Goal: Information Seeking & Learning: Check status

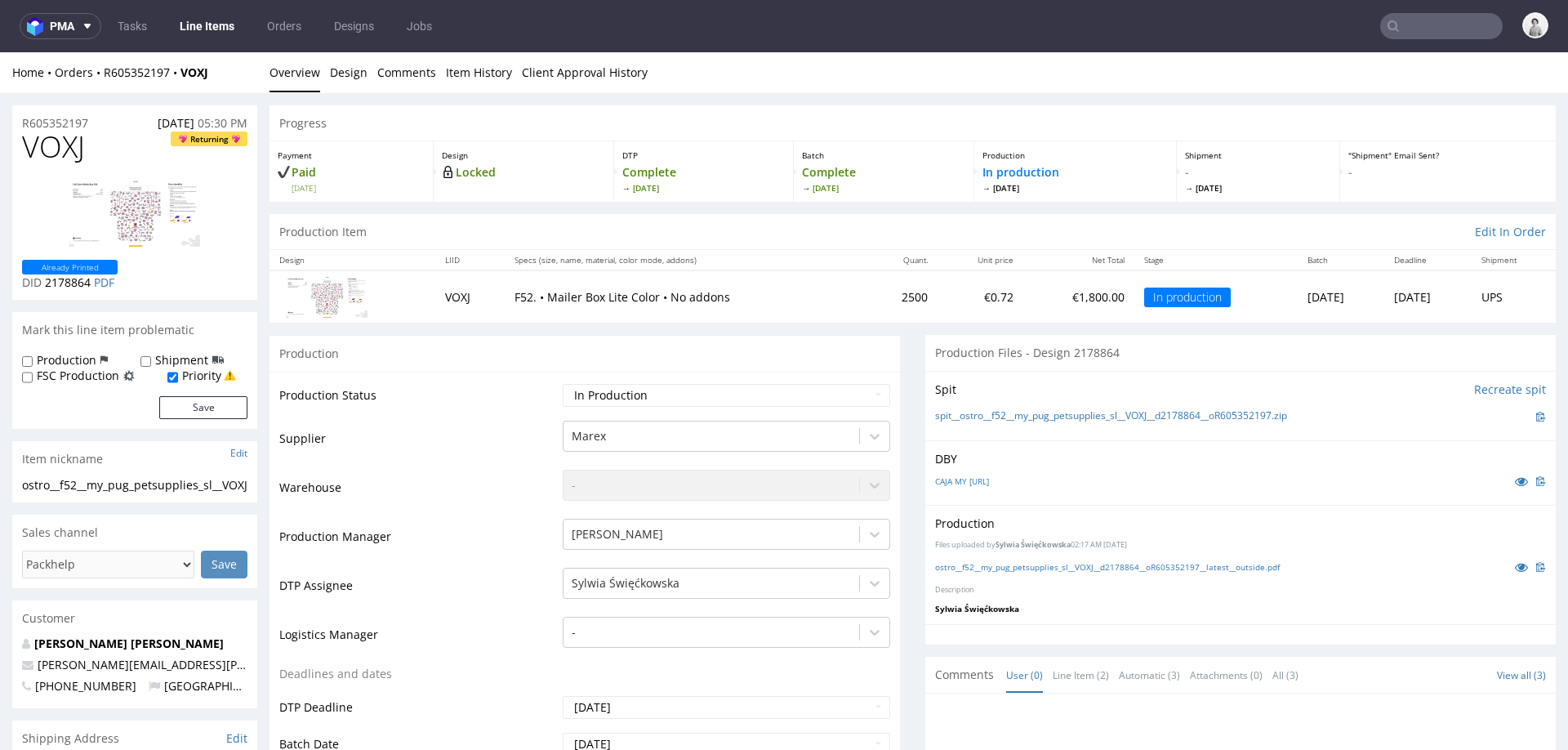
scroll to position [221, 0]
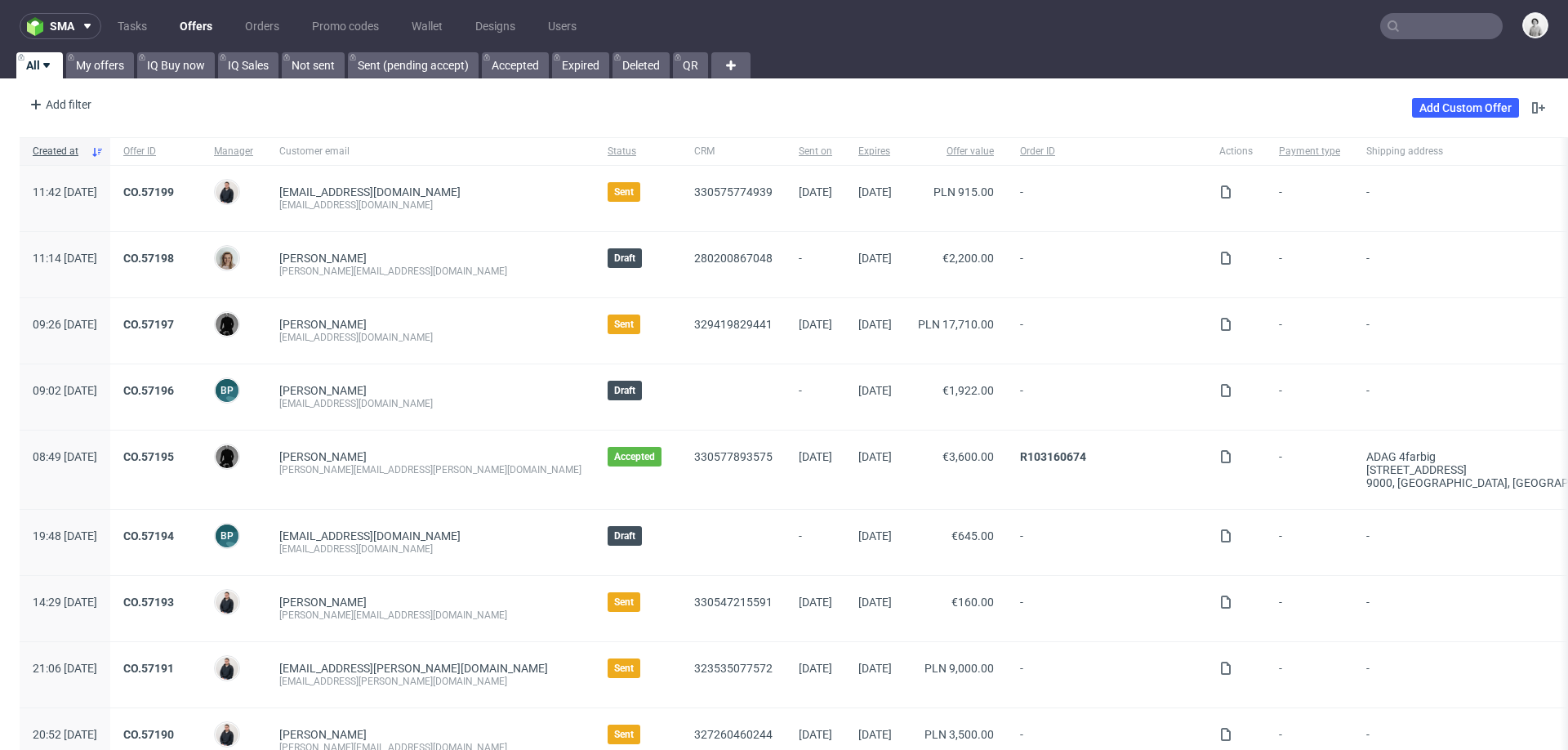
click at [1409, 35] on input "text" at bounding box center [1441, 25] width 123 height 26
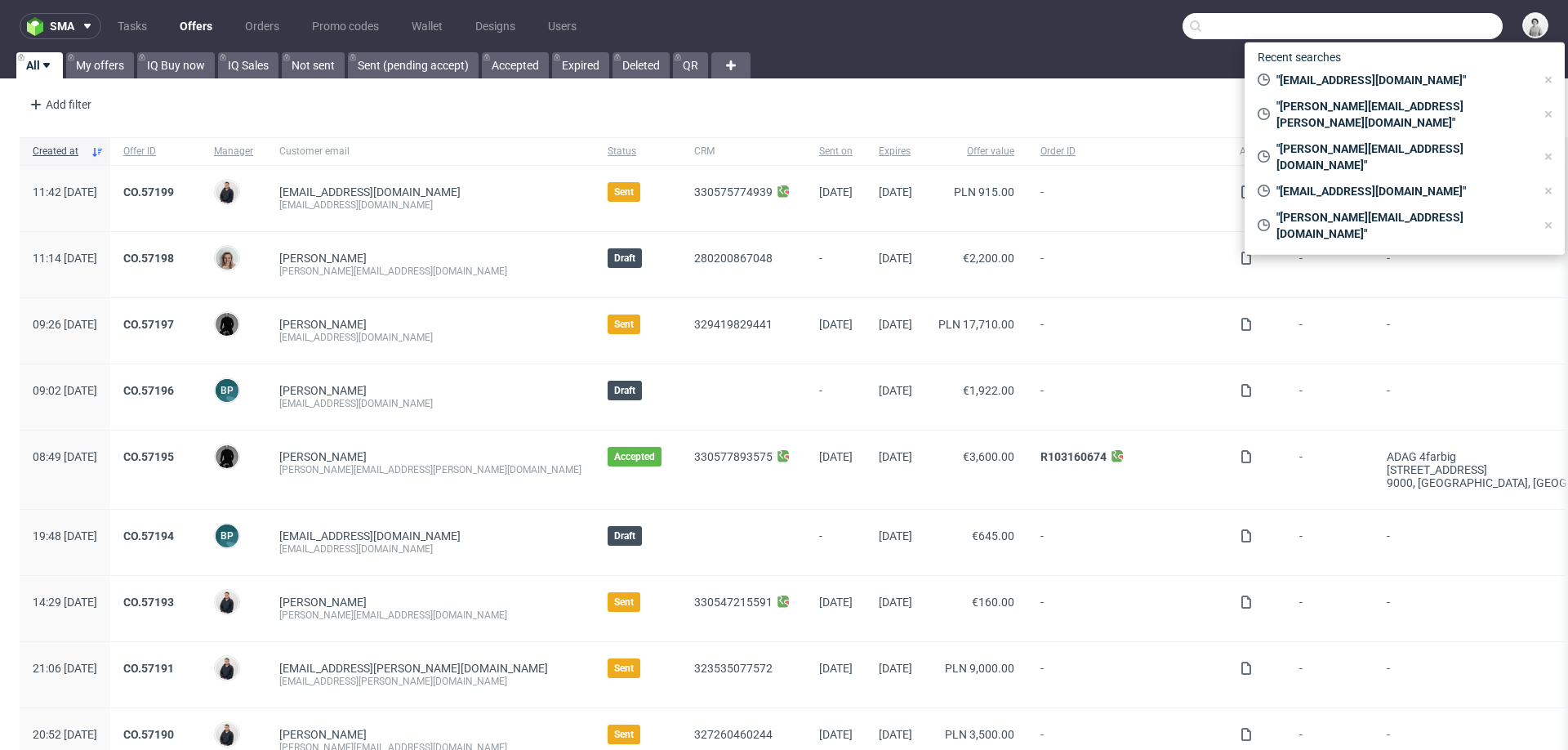
paste input "teddyundpoppy@outlook.de"
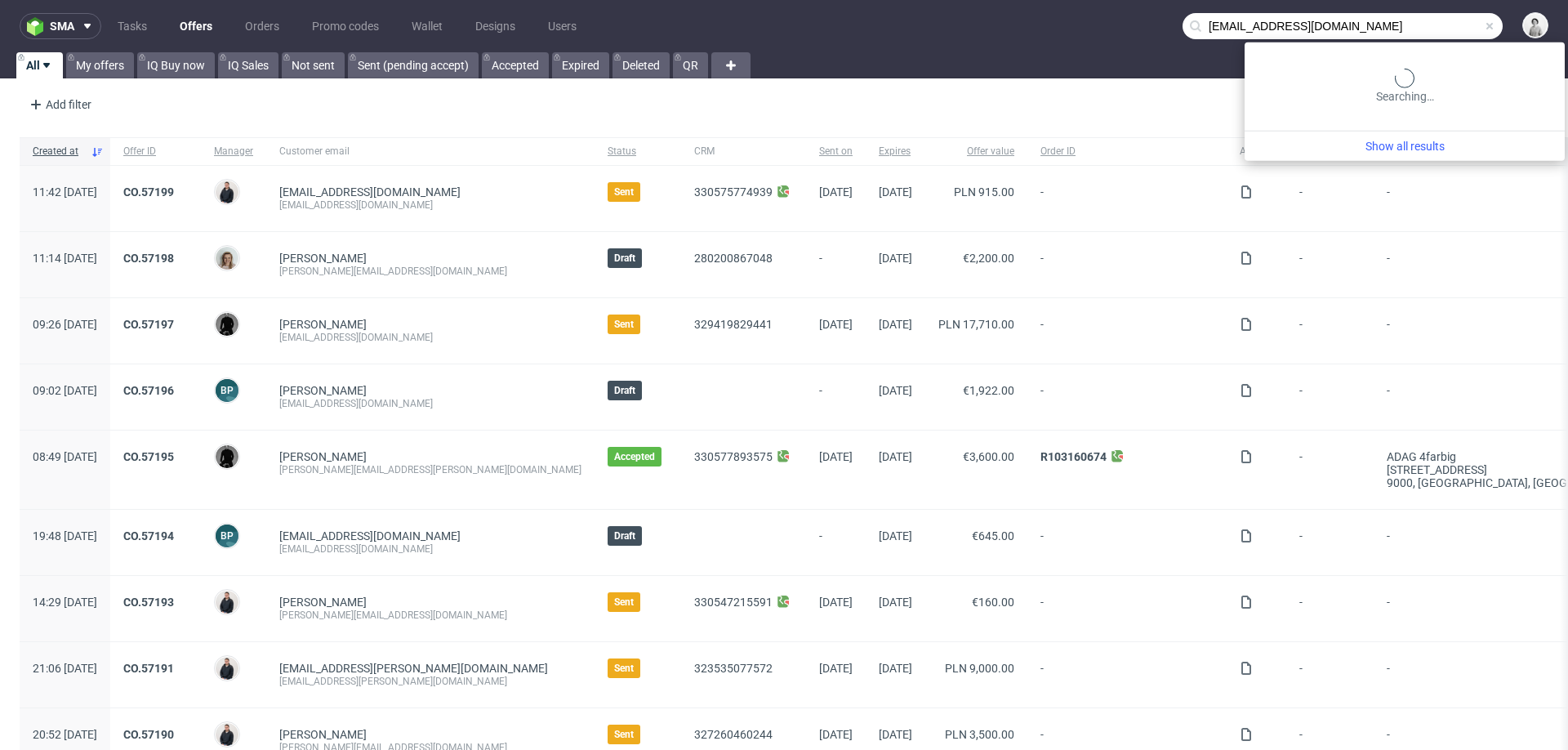
type input "teddyundpoppy@outlook.de"
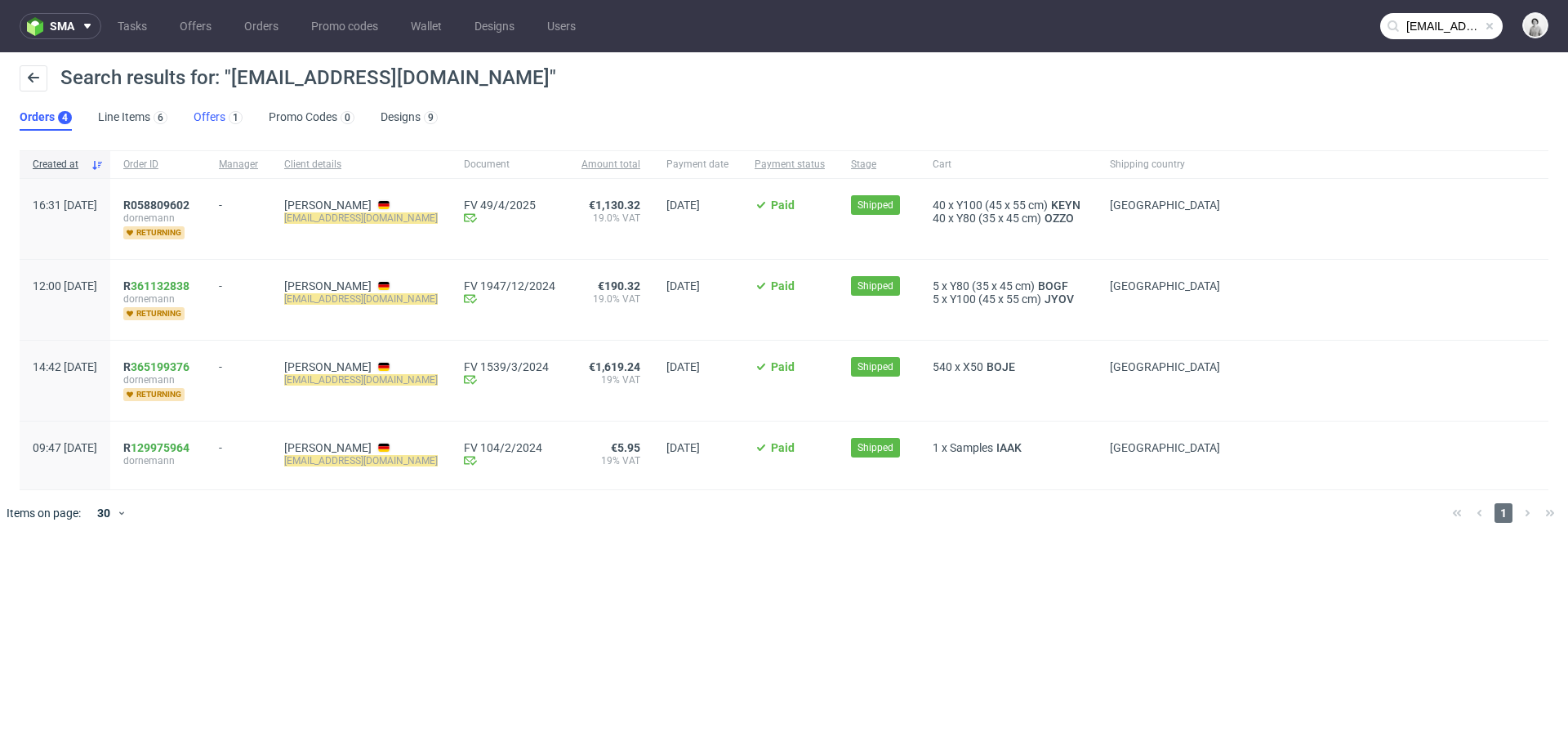
click at [211, 120] on link "Offers 1" at bounding box center [218, 117] width 49 height 26
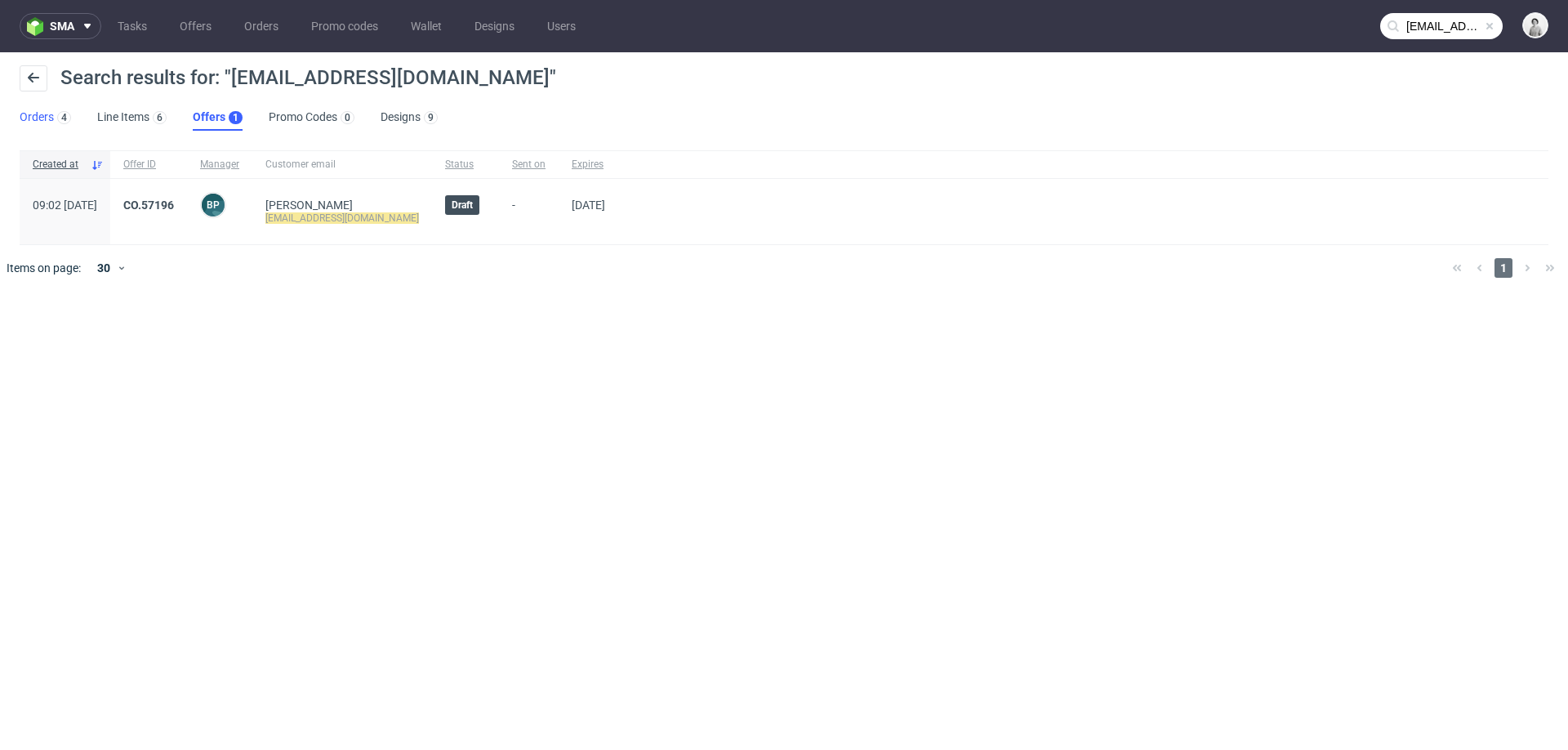
click at [45, 113] on link "Orders 4" at bounding box center [45, 117] width 52 height 26
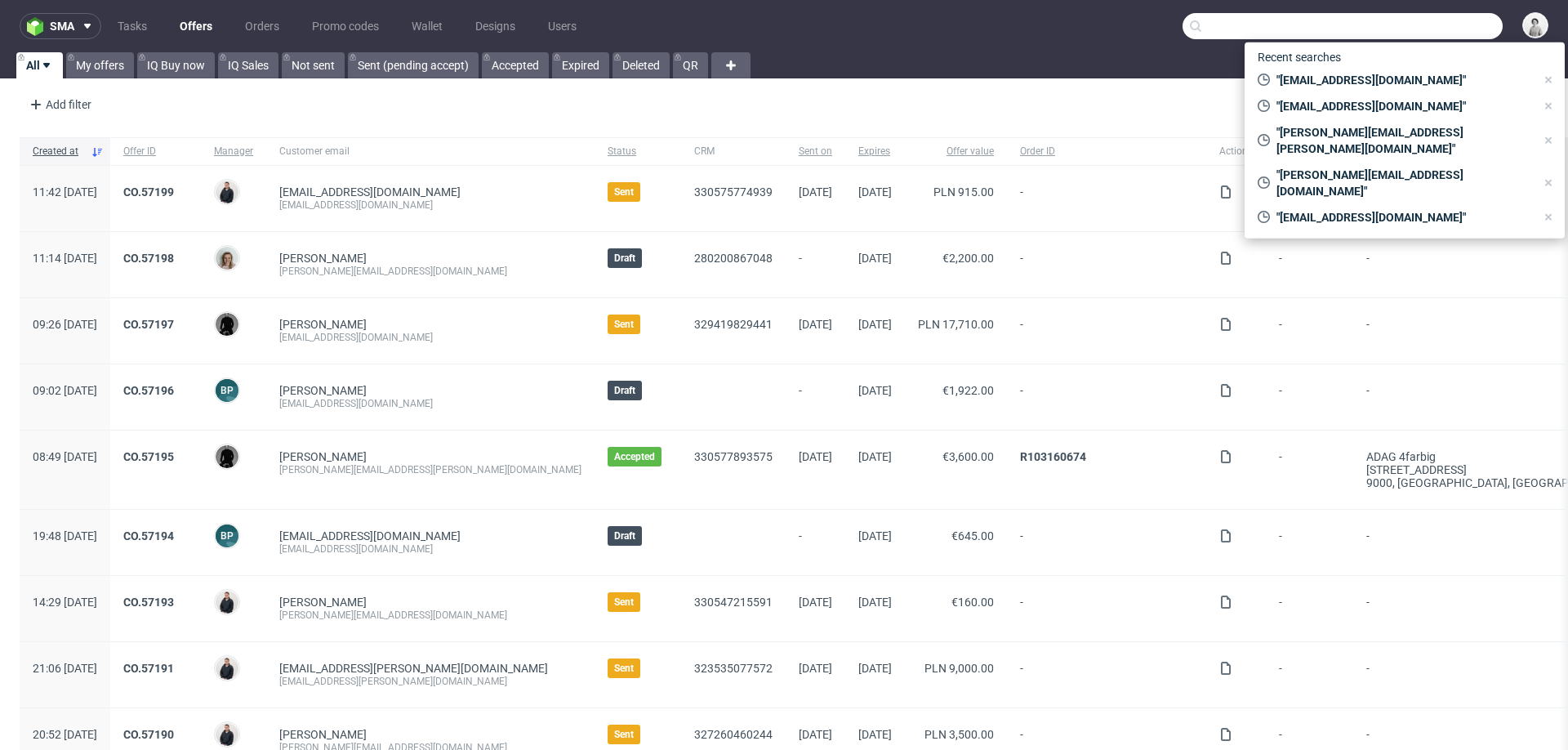
click at [1436, 24] on input "text" at bounding box center [1343, 25] width 320 height 26
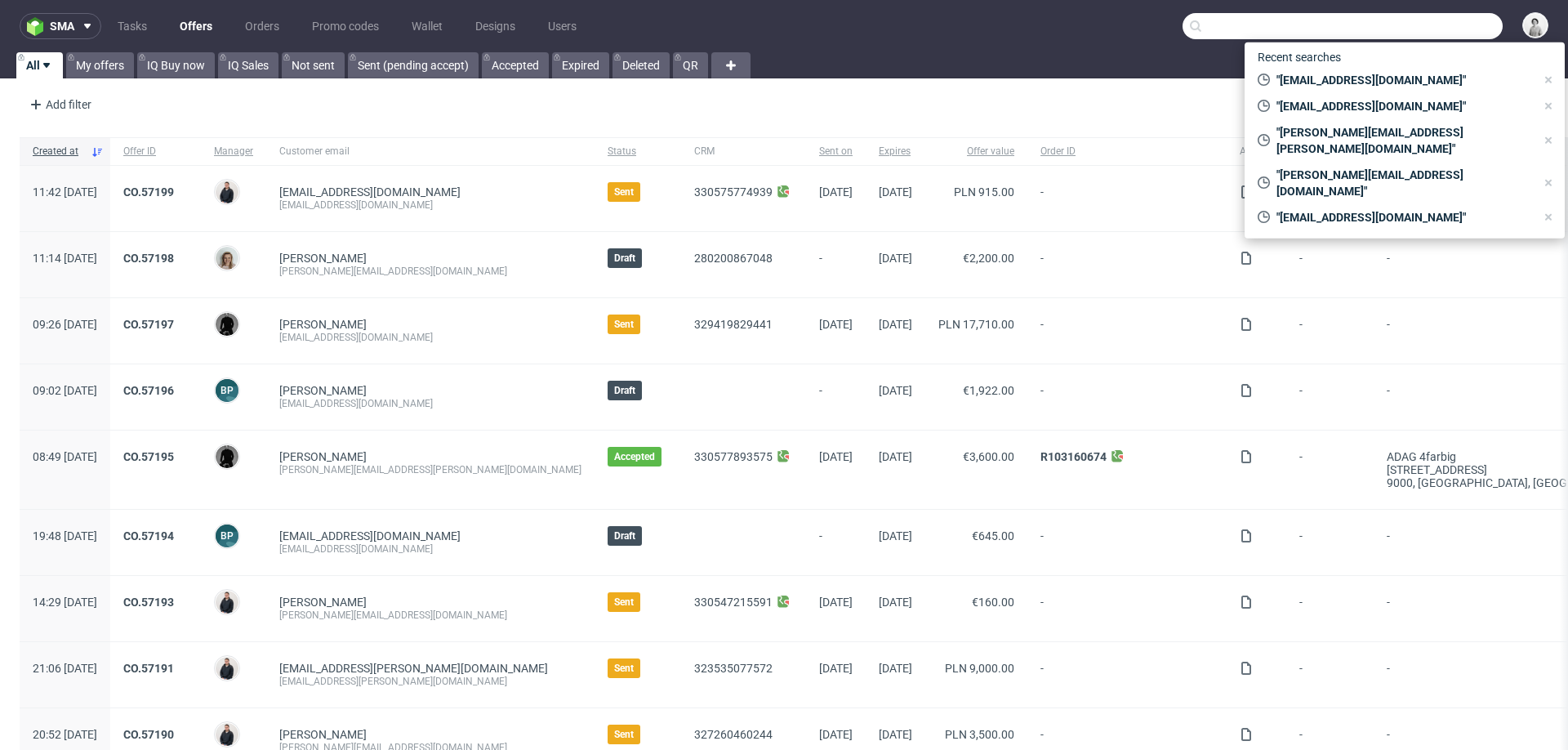
paste input "annasurribassala@gmail.com"
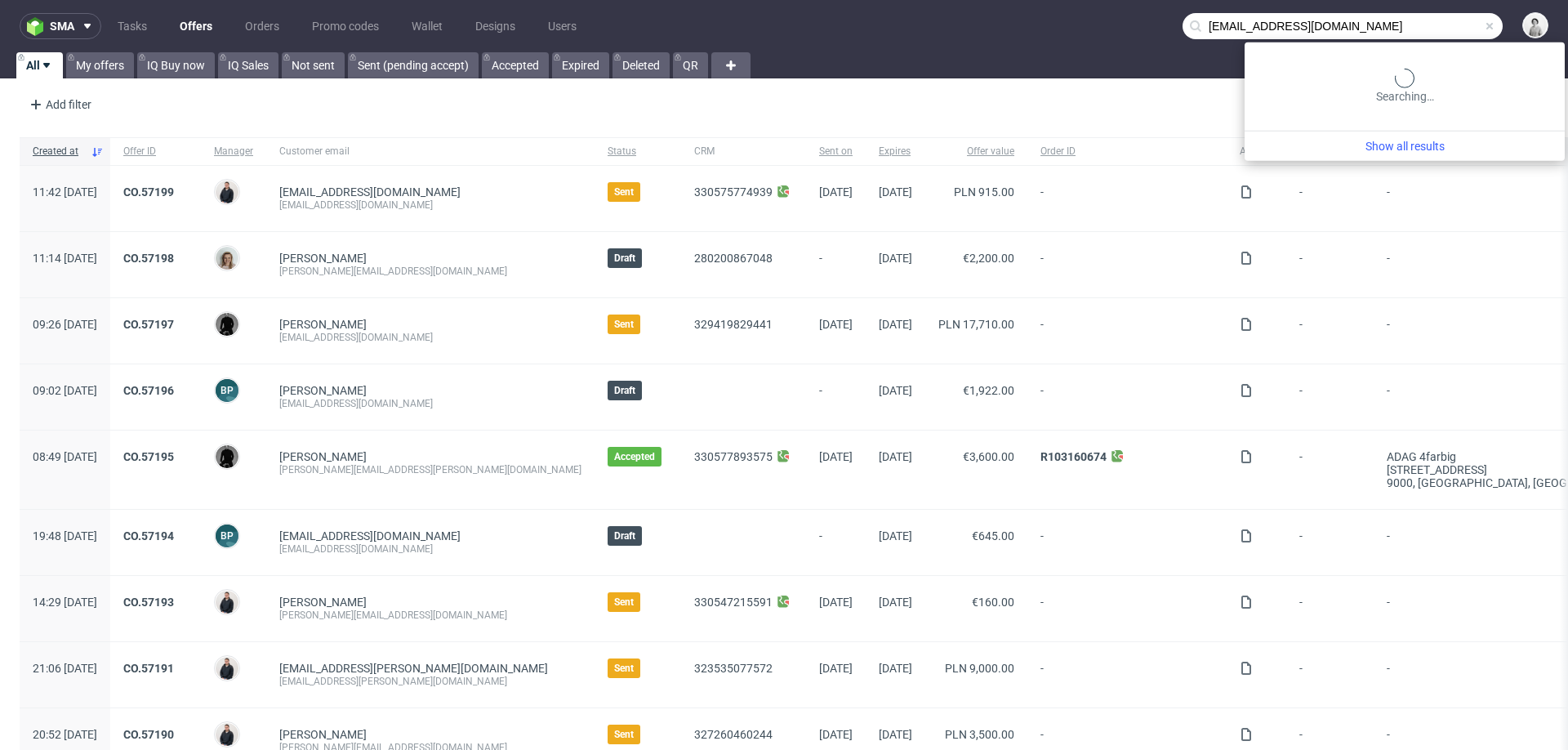
type input "annasurribassala@gmail.com"
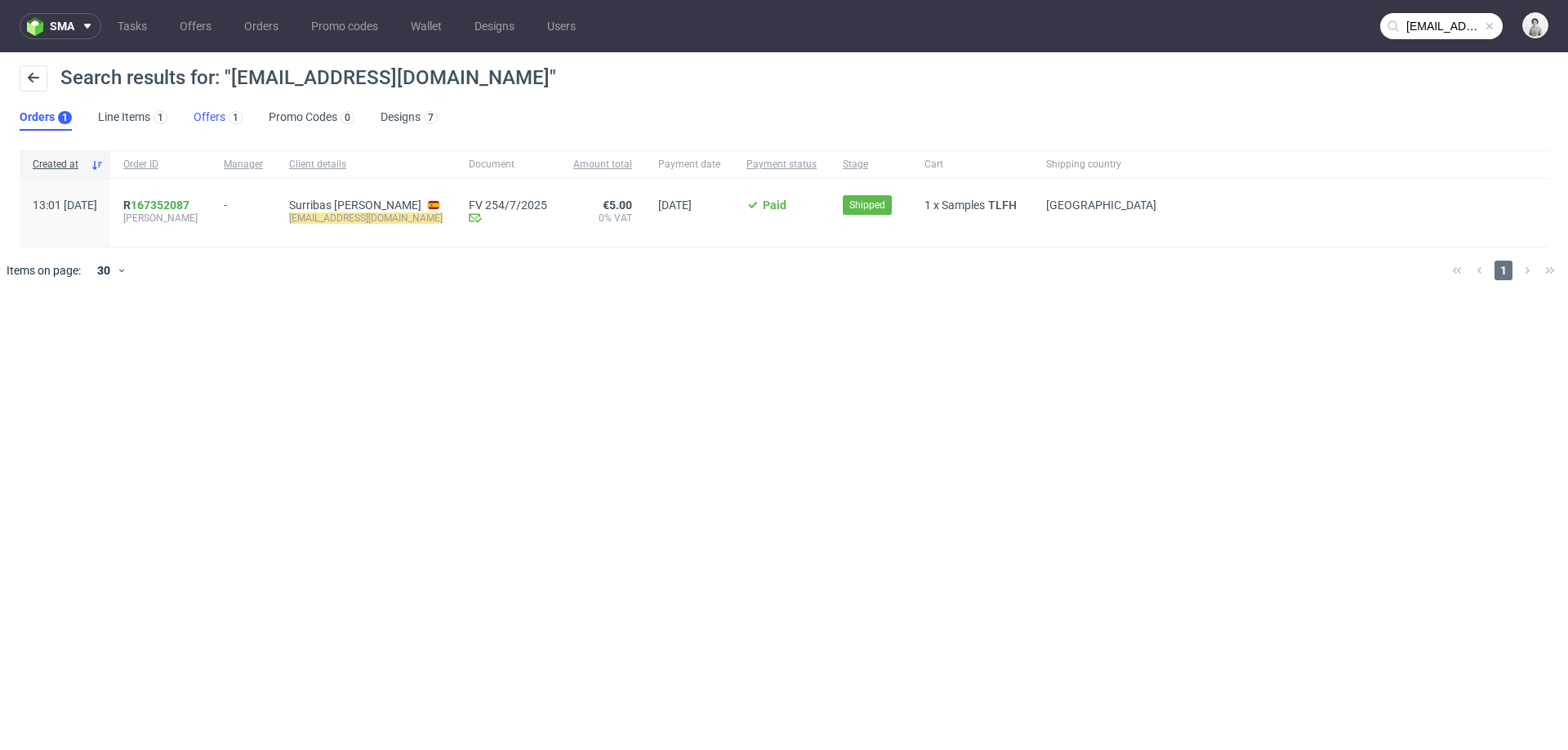
click at [211, 120] on link "Offers 1" at bounding box center [218, 117] width 49 height 26
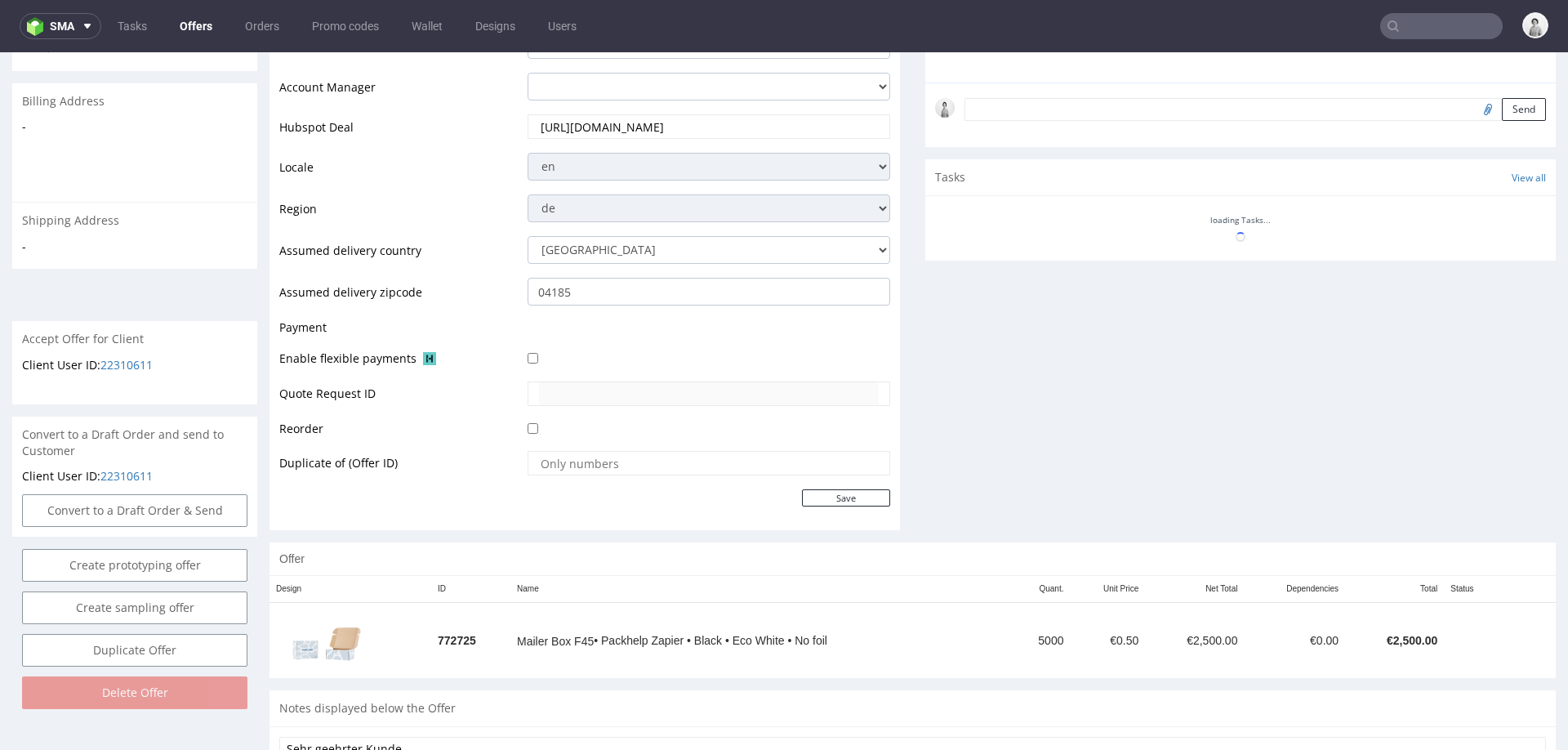
scroll to position [597, 0]
